Goal: Navigation & Orientation: Find specific page/section

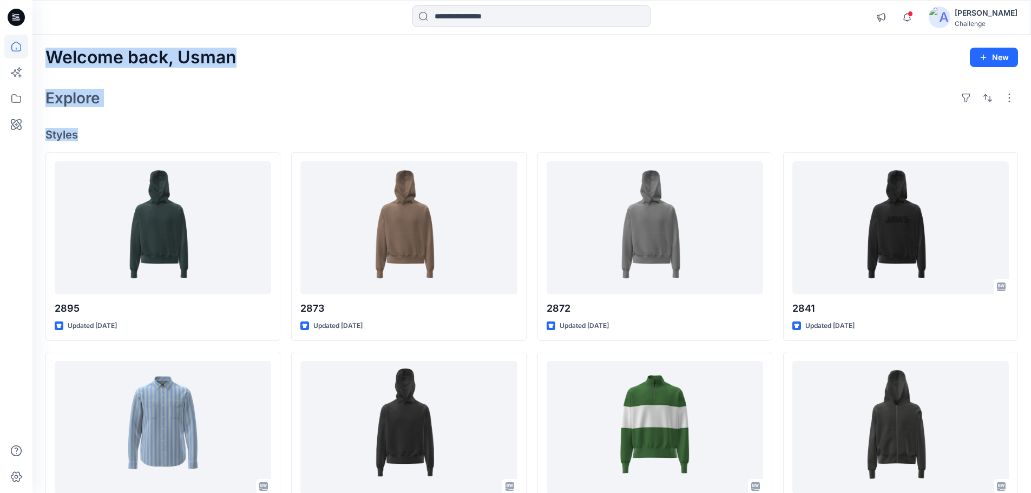
drag, startPoint x: 48, startPoint y: 62, endPoint x: 78, endPoint y: 136, distance: 79.4
click at [92, 99] on h2 "Explore" at bounding box center [72, 97] width 55 height 17
drag, startPoint x: 100, startPoint y: 102, endPoint x: 43, endPoint y: 58, distance: 71.5
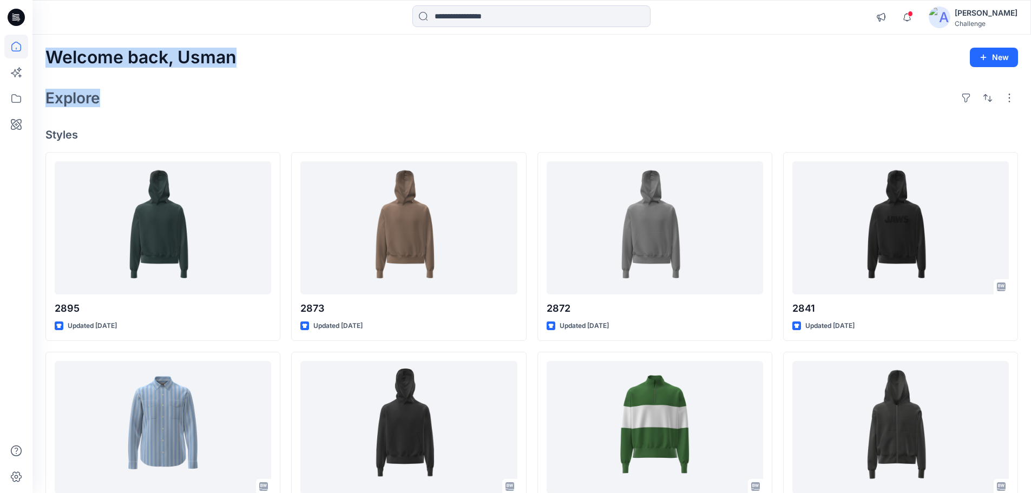
click at [48, 56] on h2 "Welcome back, Usman" at bounding box center [140, 58] width 191 height 20
drag, startPoint x: 48, startPoint y: 56, endPoint x: 80, endPoint y: 138, distance: 87.8
click at [75, 132] on h4 "Styles" at bounding box center [531, 134] width 973 height 13
drag, startPoint x: 77, startPoint y: 136, endPoint x: 50, endPoint y: 61, distance: 80.0
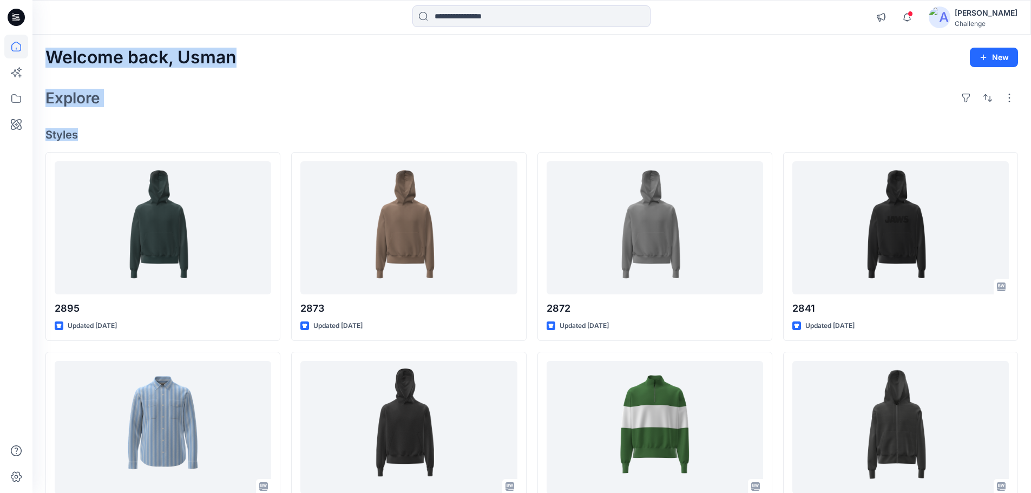
click at [294, 131] on h4 "Styles" at bounding box center [531, 134] width 973 height 13
drag, startPoint x: 48, startPoint y: 61, endPoint x: 90, endPoint y: 134, distance: 85.1
click at [85, 101] on h2 "Explore" at bounding box center [72, 97] width 55 height 17
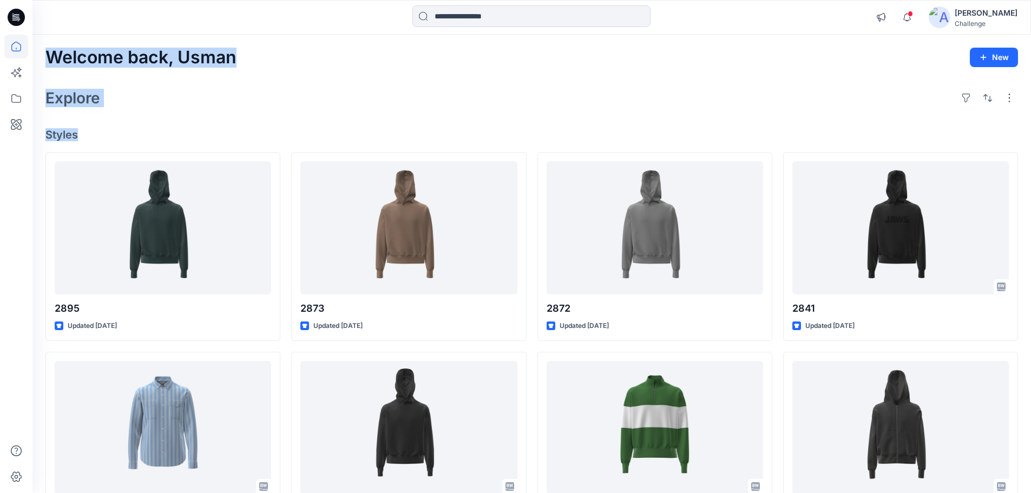
drag, startPoint x: 48, startPoint y: 55, endPoint x: 79, endPoint y: 132, distance: 82.5
click at [71, 138] on h4 "Styles" at bounding box center [531, 134] width 973 height 13
drag, startPoint x: 51, startPoint y: 55, endPoint x: 81, endPoint y: 130, distance: 81.6
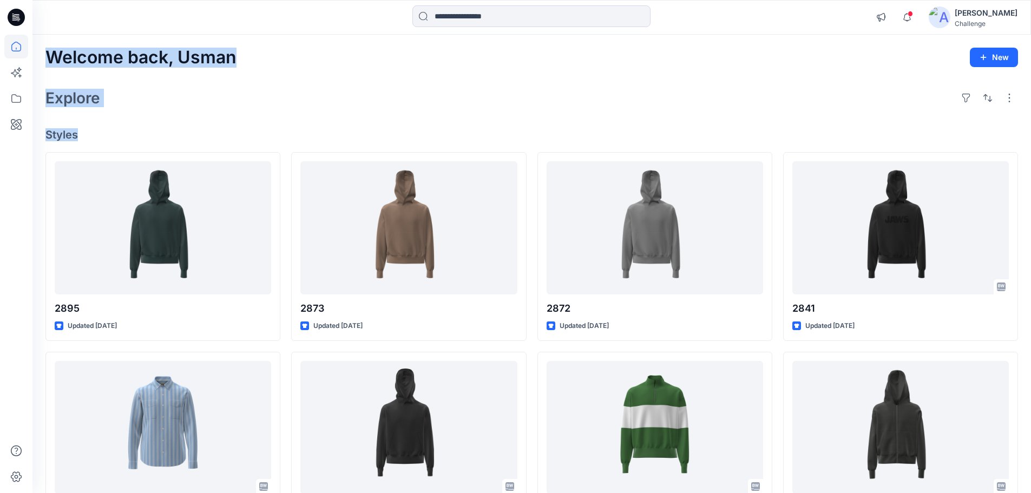
click at [77, 98] on h2 "Explore" at bounding box center [72, 97] width 55 height 17
drag, startPoint x: 46, startPoint y: 53, endPoint x: 75, endPoint y: 135, distance: 87.3
